Goal: Task Accomplishment & Management: Use online tool/utility

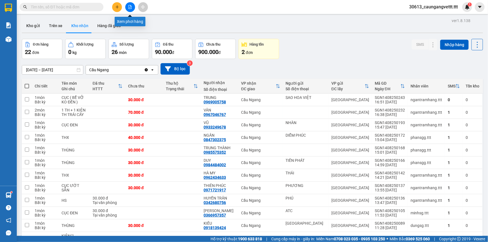
click at [129, 8] on icon "file-add" at bounding box center [130, 7] width 4 height 4
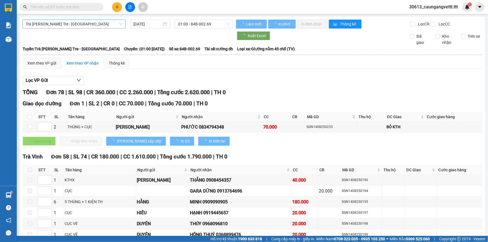
type input "[DATE]"
click at [93, 24] on span "Trà [PERSON_NAME] Tre - [GEOGRAPHIC_DATA]" at bounding box center [74, 24] width 97 height 8
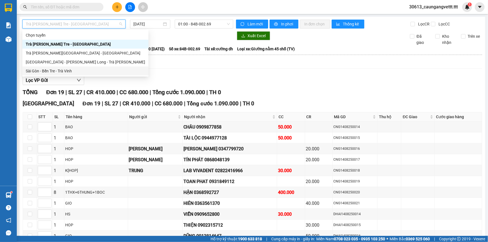
click at [76, 70] on div "Sài Gòn - Bến Tre - Trà Vinh" at bounding box center [86, 71] width 120 height 6
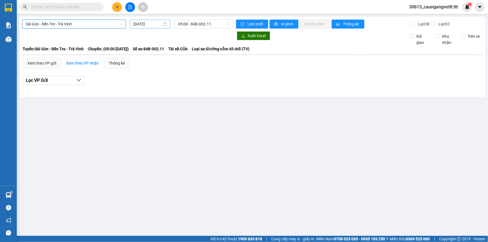
click at [137, 25] on input "[DATE]" at bounding box center [148, 24] width 29 height 6
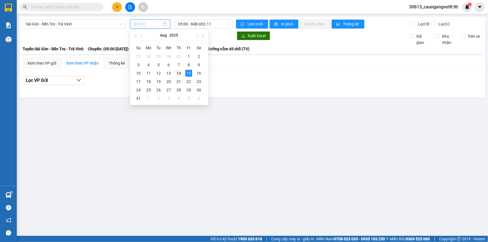
click at [179, 73] on div "14" at bounding box center [179, 73] width 7 height 7
type input "[DATE]"
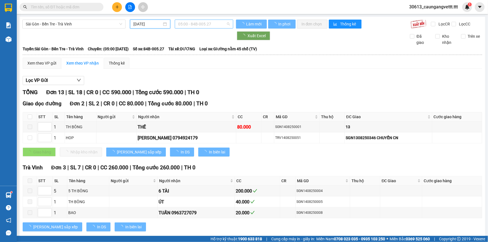
click at [188, 25] on span "05:00 - 84B-005.27" at bounding box center [204, 24] width 52 height 8
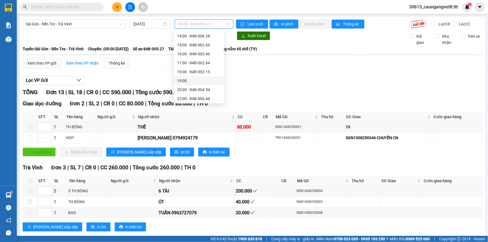
scroll to position [107, 0]
click at [189, 61] on div "17:00 - 84B-002.64" at bounding box center [199, 62] width 44 height 6
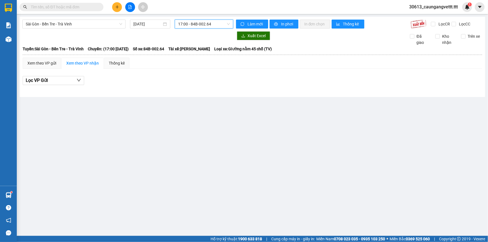
click at [186, 22] on span "17:00 - 84B-002.64" at bounding box center [204, 24] width 52 height 8
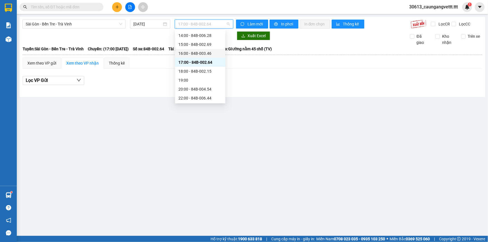
click at [191, 55] on div "16:00 - 84B-003.46" at bounding box center [201, 53] width 44 height 6
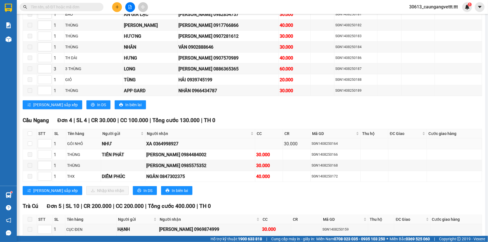
scroll to position [272, 0]
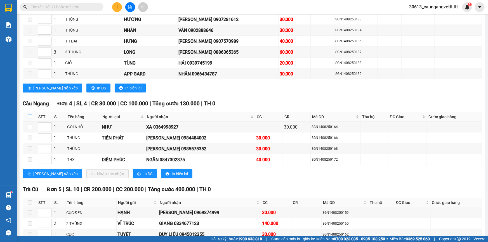
click at [30, 116] on input "checkbox" at bounding box center [30, 117] width 4 height 4
checkbox input "true"
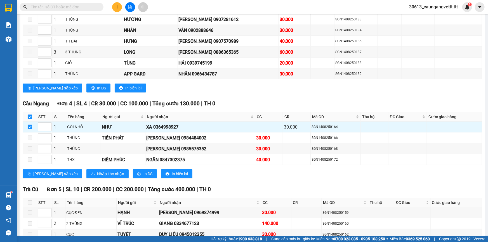
click at [30, 116] on input "checkbox" at bounding box center [30, 117] width 4 height 4
checkbox input "false"
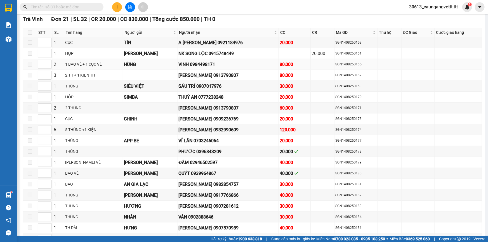
scroll to position [0, 0]
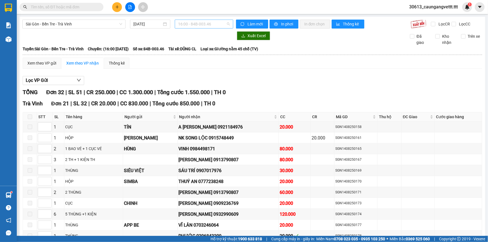
click at [210, 21] on span "16:00 - 84B-003.46" at bounding box center [204, 24] width 52 height 8
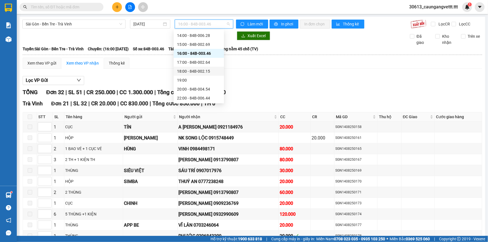
click at [193, 69] on div "18:00 - 84B-002.15" at bounding box center [199, 71] width 44 height 6
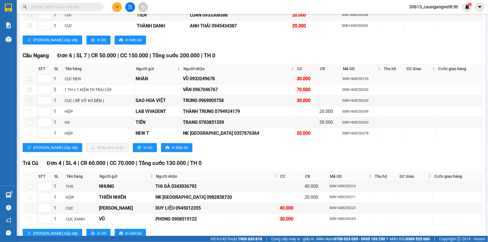
scroll to position [780, 0]
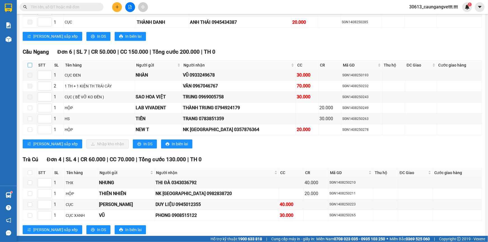
click at [29, 63] on input "checkbox" at bounding box center [30, 65] width 4 height 4
checkbox input "true"
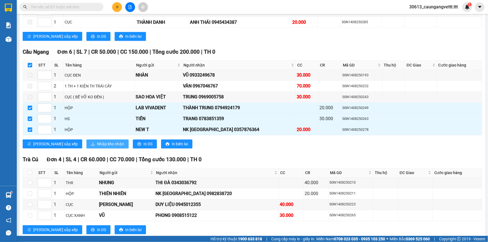
click at [97, 141] on span "Nhập kho nhận" at bounding box center [110, 144] width 27 height 6
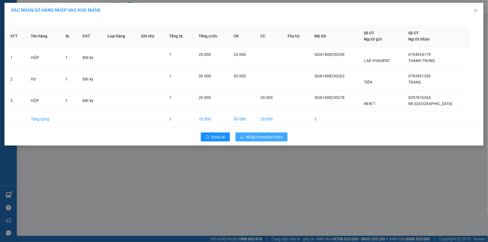
click at [270, 136] on span "Nhập hàng kho nhận" at bounding box center [264, 137] width 37 height 6
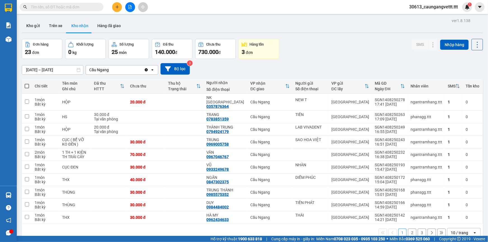
click at [131, 5] on icon "file-add" at bounding box center [130, 7] width 4 height 4
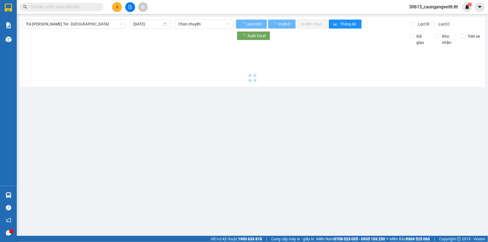
type input "[DATE]"
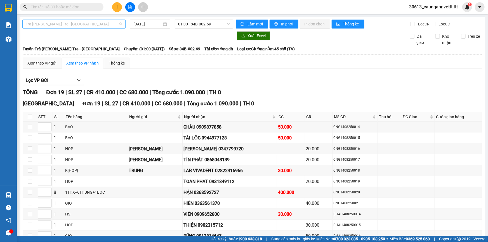
click at [87, 24] on span "Trà [PERSON_NAME] Tre - [GEOGRAPHIC_DATA]" at bounding box center [74, 24] width 97 height 8
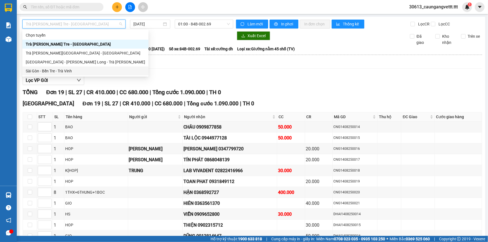
click at [62, 73] on div "Sài Gòn - Bến Tre - Trà Vinh" at bounding box center [86, 71] width 120 height 6
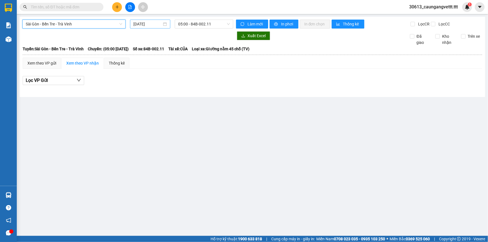
click at [139, 22] on input "[DATE]" at bounding box center [148, 24] width 29 height 6
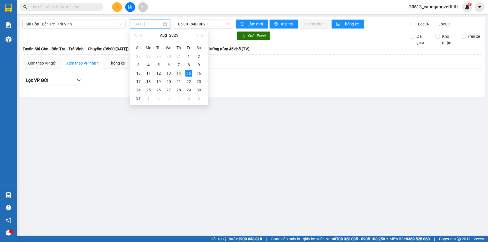
click at [179, 74] on div "14" at bounding box center [179, 73] width 7 height 7
type input "[DATE]"
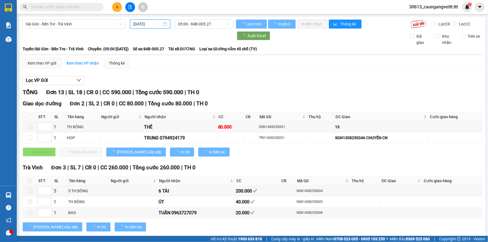
click at [193, 24] on span "05:00 - 84B-005.27" at bounding box center [204, 24] width 52 height 8
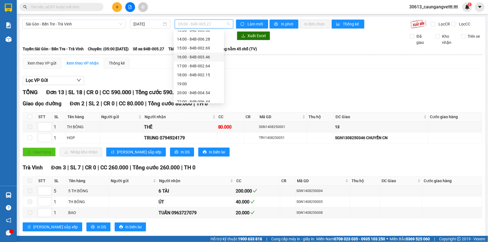
scroll to position [107, 0]
click at [190, 99] on div "22:00 - 84B-006.44" at bounding box center [199, 98] width 44 height 6
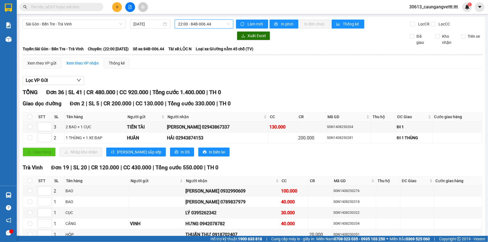
click at [189, 22] on span "22:00 - 84B-006.44" at bounding box center [204, 24] width 52 height 8
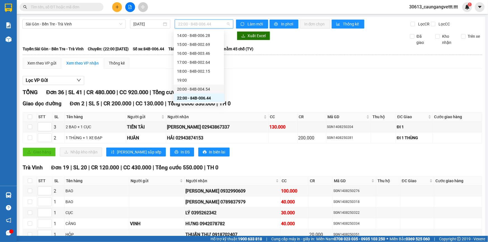
click at [188, 87] on div "20:00 - 84B-004.54" at bounding box center [199, 89] width 44 height 6
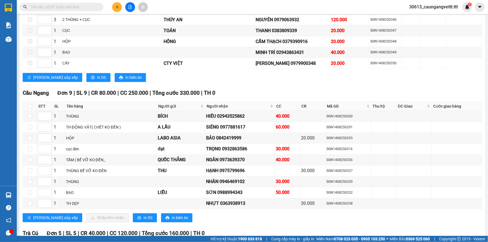
scroll to position [644, 0]
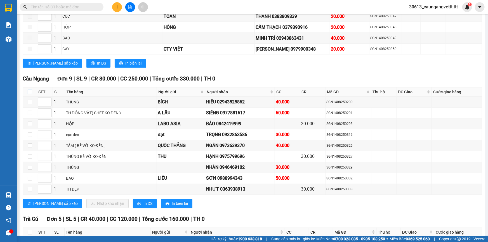
click at [28, 90] on input "checkbox" at bounding box center [30, 92] width 4 height 4
checkbox input "true"
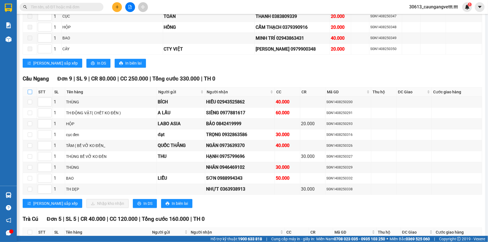
checkbox input "true"
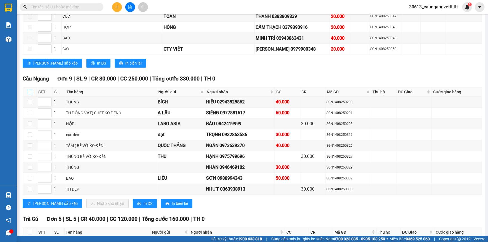
checkbox input "true"
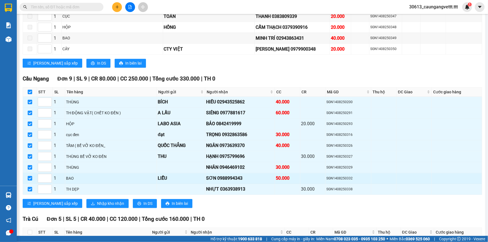
click at [30, 176] on input "checkbox" at bounding box center [30, 178] width 4 height 4
checkbox input "false"
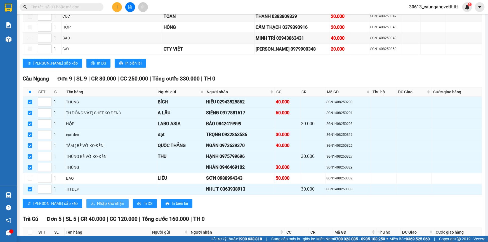
click at [97, 201] on span "Nhập kho nhận" at bounding box center [110, 204] width 27 height 6
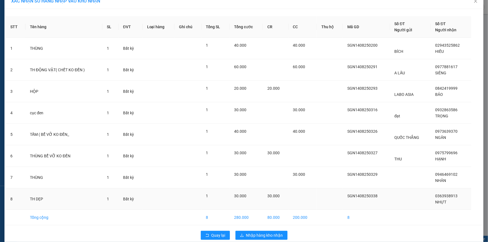
scroll to position [17, 0]
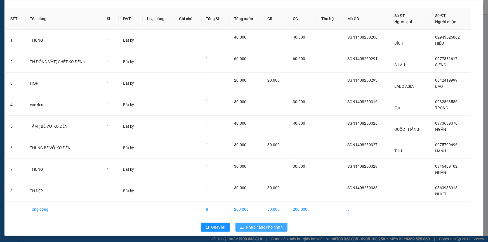
click at [260, 227] on span "Nhập hàng kho nhận" at bounding box center [264, 228] width 37 height 6
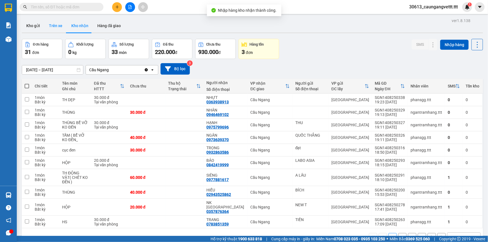
click at [57, 24] on button "Trên xe" at bounding box center [56, 25] width 22 height 13
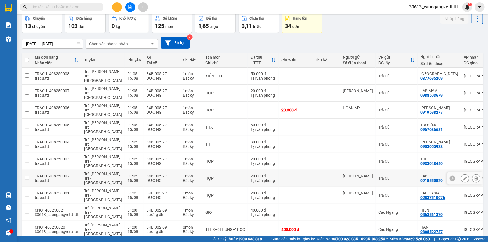
scroll to position [53, 0]
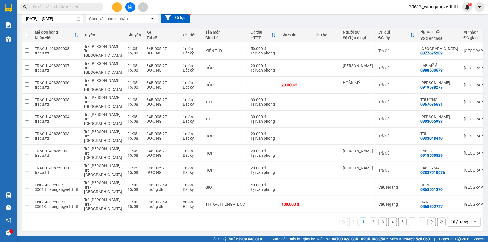
click at [455, 224] on div "10 / trang" at bounding box center [459, 222] width 17 height 6
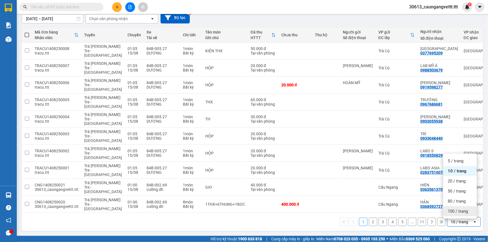
click at [456, 213] on div "100 / trang" at bounding box center [461, 212] width 34 height 10
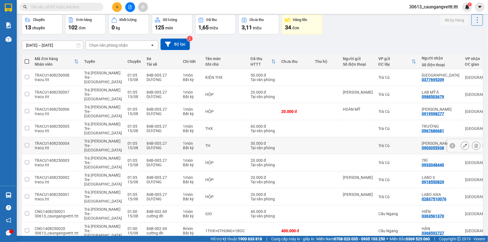
scroll to position [0, 0]
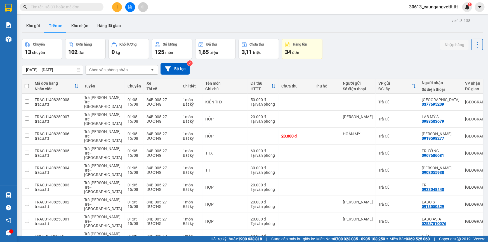
click at [61, 8] on input "text" at bounding box center [64, 7] width 66 height 6
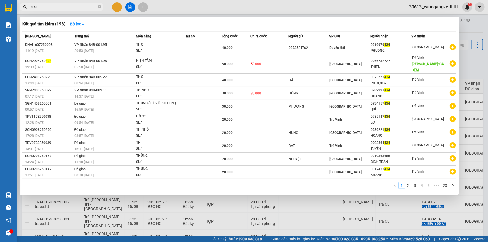
type input "434"
click at [129, 9] on div at bounding box center [244, 121] width 488 height 242
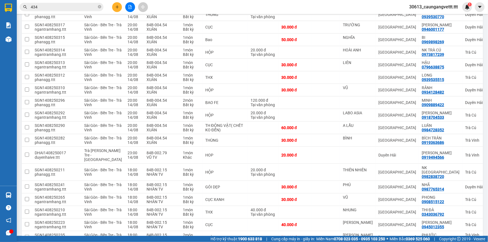
scroll to position [1086, 0]
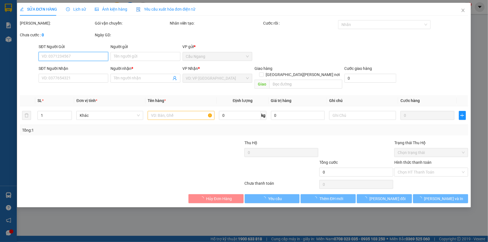
type input "LIỄU"
type input "0988994343"
type input "SƠN"
type input "50.000"
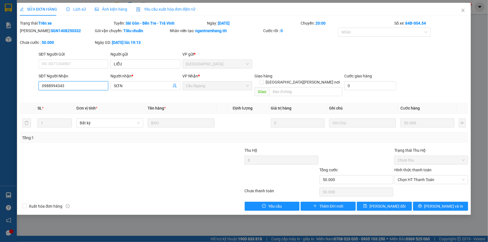
click at [78, 85] on input "0988994343" at bounding box center [74, 85] width 70 height 9
type input "0988994348"
drag, startPoint x: 393, startPoint y: 200, endPoint x: 375, endPoint y: 192, distance: 19.9
click at [393, 204] on span "[PERSON_NAME] đổi" at bounding box center [388, 207] width 36 height 6
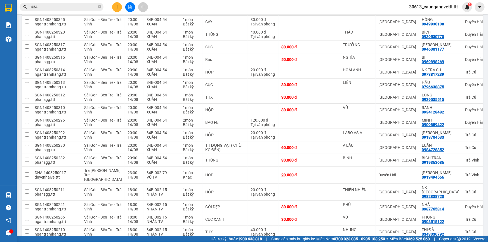
scroll to position [1069, 0]
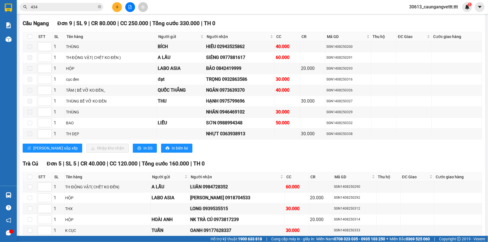
scroll to position [700, 0]
click at [29, 35] on input "checkbox" at bounding box center [30, 37] width 4 height 4
checkbox input "true"
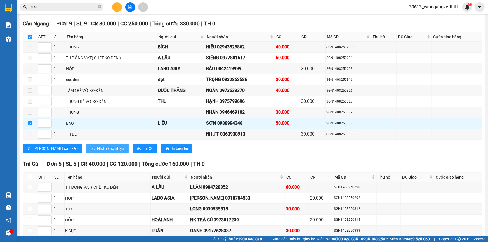
click at [97, 146] on span "Nhập kho nhận" at bounding box center [110, 149] width 27 height 6
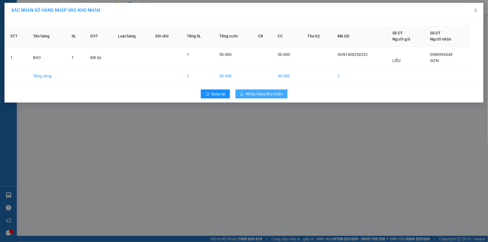
click at [253, 91] on span "Nhập hàng kho nhận" at bounding box center [264, 94] width 37 height 6
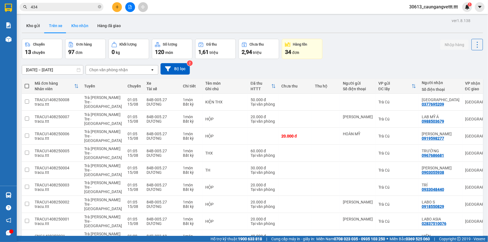
click at [78, 28] on button "Kho nhận" at bounding box center [80, 25] width 26 height 13
